Goal: Information Seeking & Learning: Learn about a topic

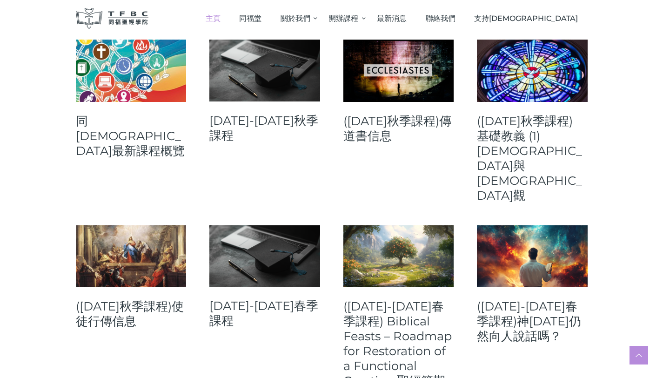
scroll to position [403, 0]
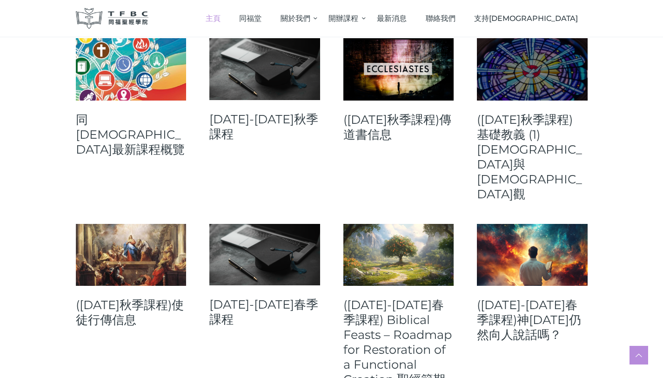
click at [549, 82] on link at bounding box center [532, 69] width 111 height 62
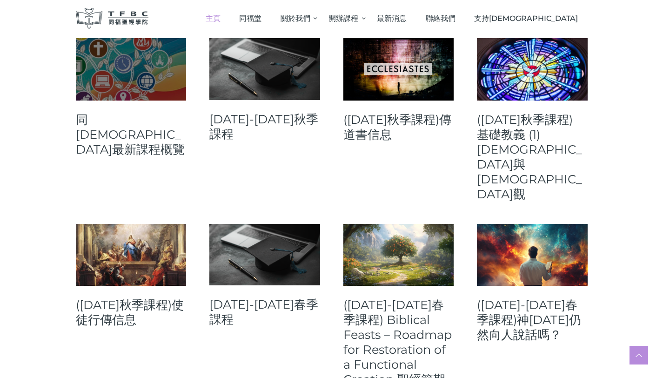
click at [92, 83] on link at bounding box center [131, 69] width 111 height 62
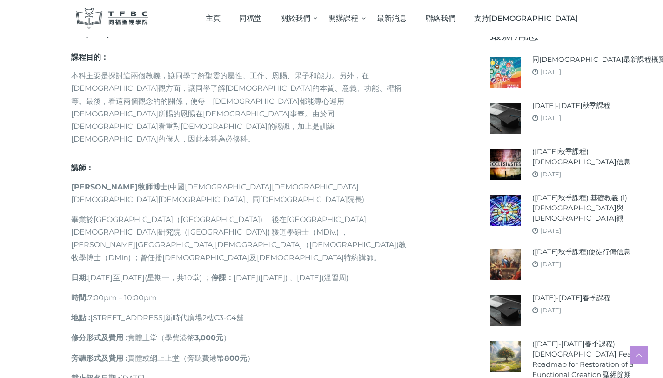
scroll to position [408, 0]
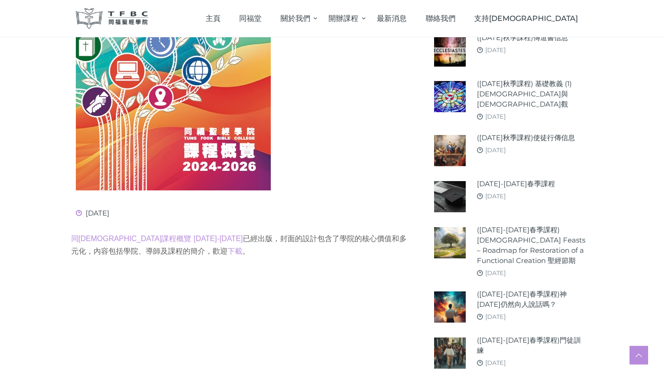
scroll to position [283, 0]
click at [137, 100] on img at bounding box center [173, 52] width 195 height 277
click at [154, 177] on img at bounding box center [173, 52] width 195 height 277
click at [128, 239] on link "同[DEMOGRAPHIC_DATA]課程概覽 [DATE]-[DATE]" at bounding box center [157, 239] width 172 height 8
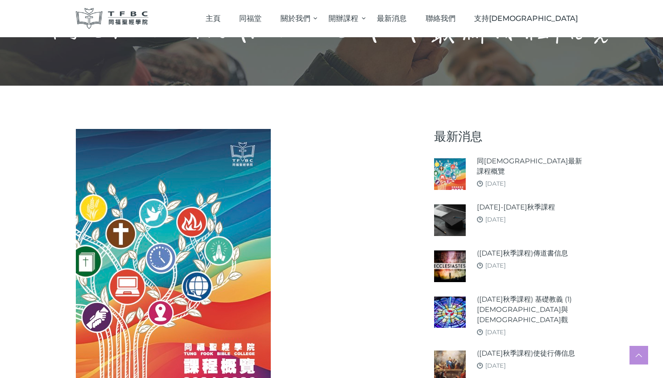
scroll to position [76, 0]
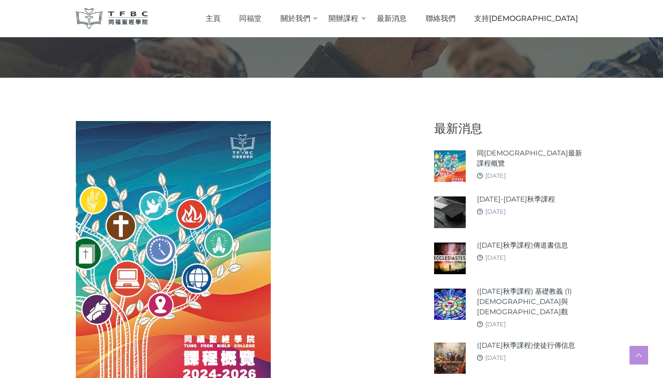
click at [506, 211] on link "[DATE]" at bounding box center [495, 210] width 20 height 7
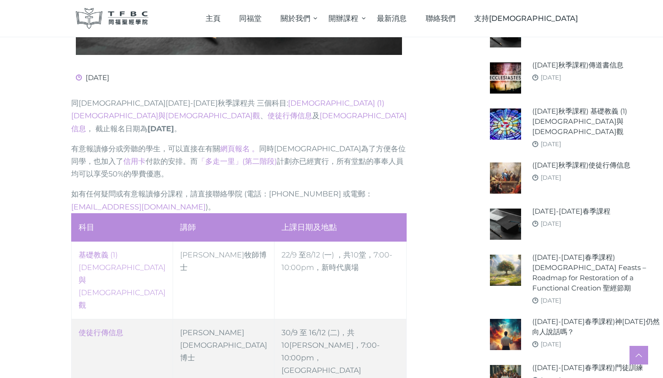
scroll to position [419, 0]
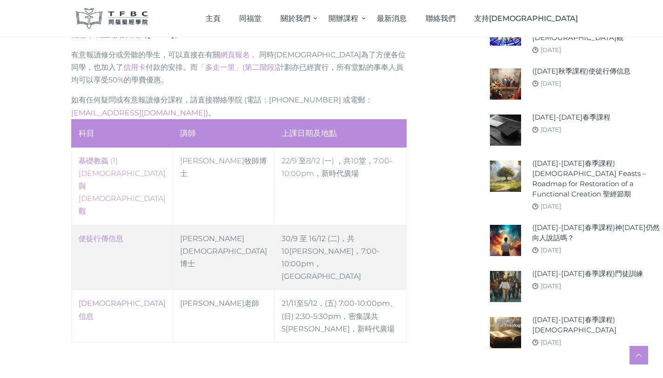
click at [337, 225] on td "30/9 至 16/12 (二)，共10堂 ，7:00-10:00pm，高威樓C Hall" at bounding box center [340, 257] width 133 height 65
click at [79, 234] on link "使徒行傳信息" at bounding box center [101, 238] width 45 height 9
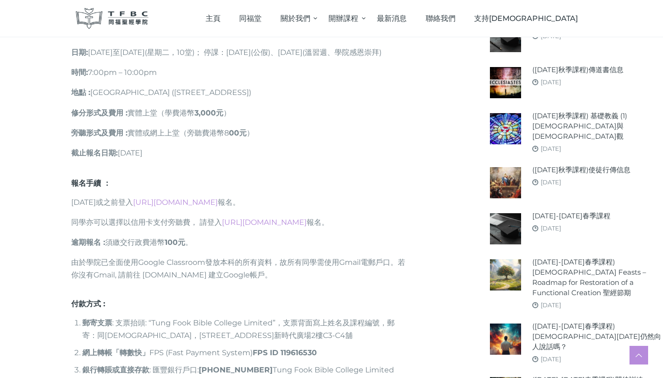
scroll to position [744, 0]
click at [234, 218] on link "https://go.tfbc.org.hk/2025F-CC" at bounding box center [264, 222] width 85 height 9
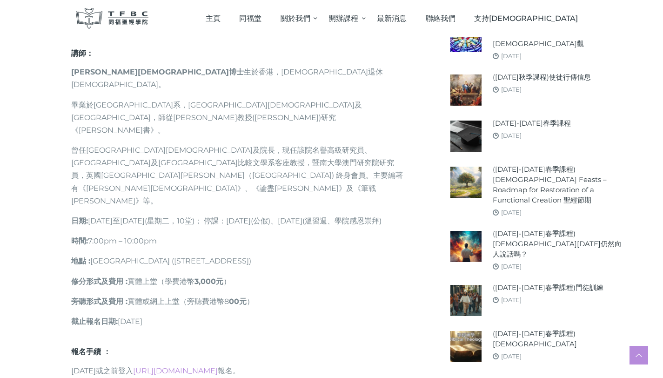
scroll to position [577, 0]
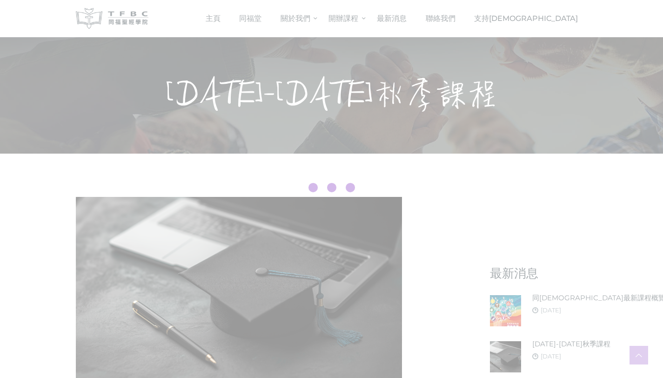
scroll to position [419, 0]
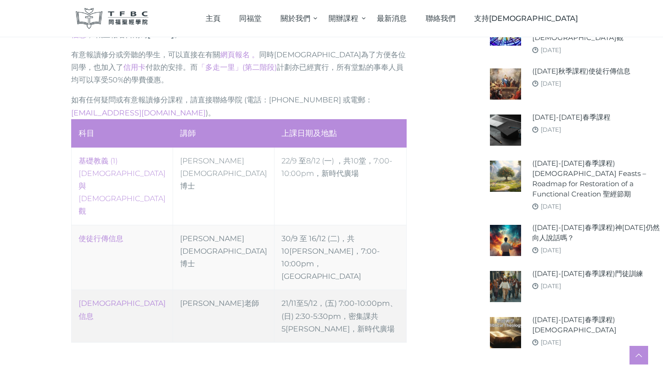
click at [274, 290] on td "21/11至5/12，(五) 7:00-10:00pm、(日) 2:30-5:30pm，密集課共5[PERSON_NAME]，新時代廣場" at bounding box center [340, 316] width 133 height 53
click at [79, 299] on link "[DEMOGRAPHIC_DATA]信息" at bounding box center [122, 309] width 87 height 21
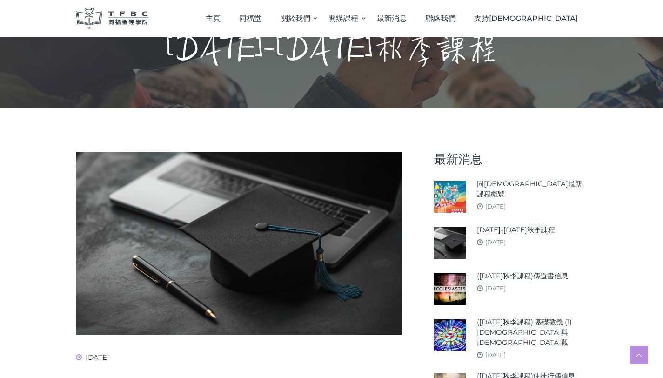
scroll to position [44, 0]
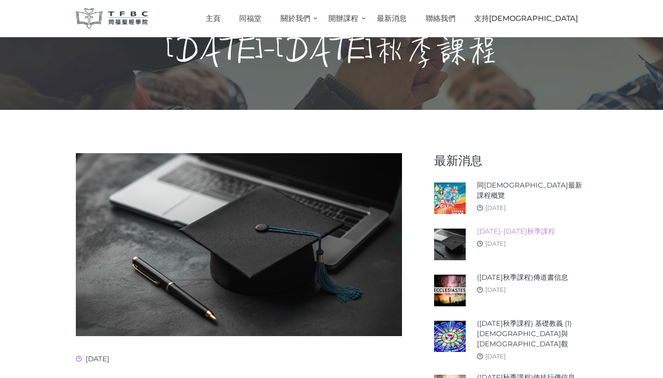
click at [527, 231] on link "[DATE]-[DATE]秋季課程" at bounding box center [516, 231] width 78 height 10
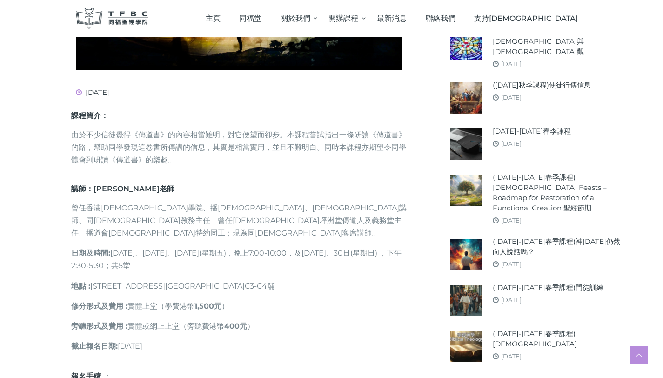
scroll to position [321, 0]
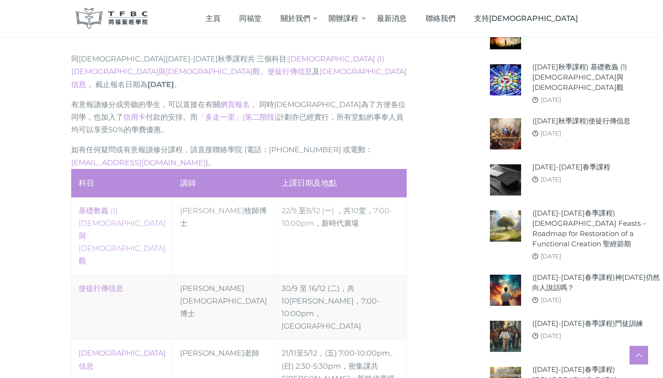
scroll to position [370, 0]
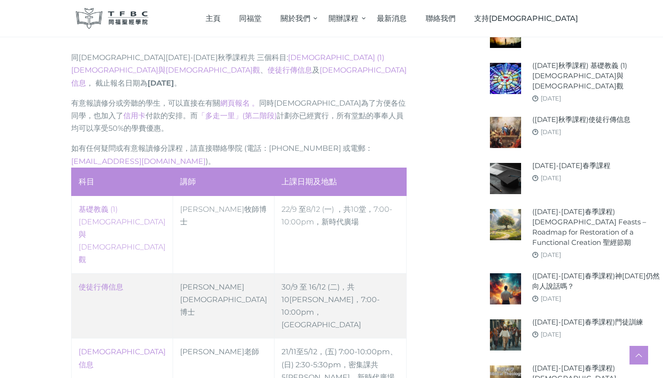
click at [274, 273] on td "30/9 至 16/12 (二)，共10堂 ，7:00-10:00pm，高威樓C Hall" at bounding box center [340, 305] width 133 height 65
click at [79, 282] on link "使徒行傳信息" at bounding box center [101, 286] width 45 height 9
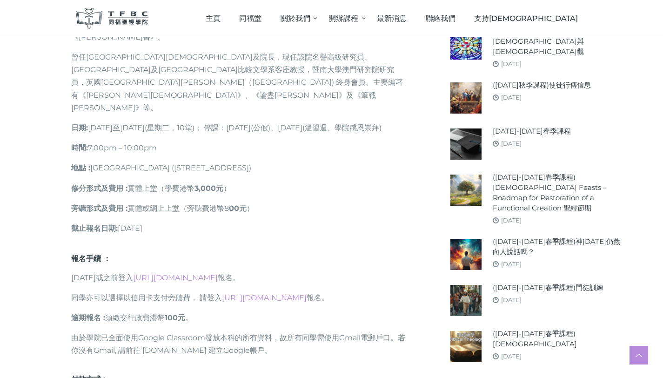
scroll to position [669, 0]
click at [239, 293] on link "[URL][DOMAIN_NAME]" at bounding box center [264, 297] width 85 height 9
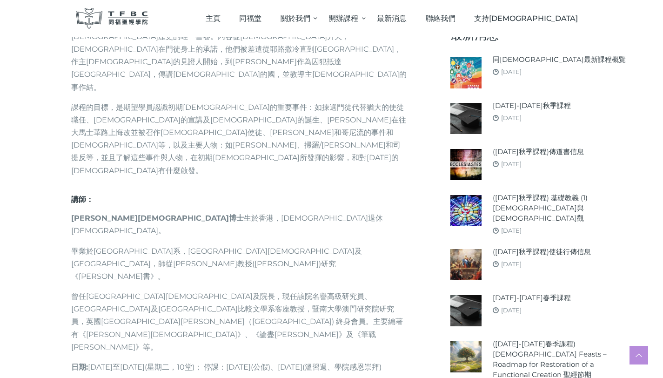
scroll to position [429, 0]
